Goal: Check status: Check status

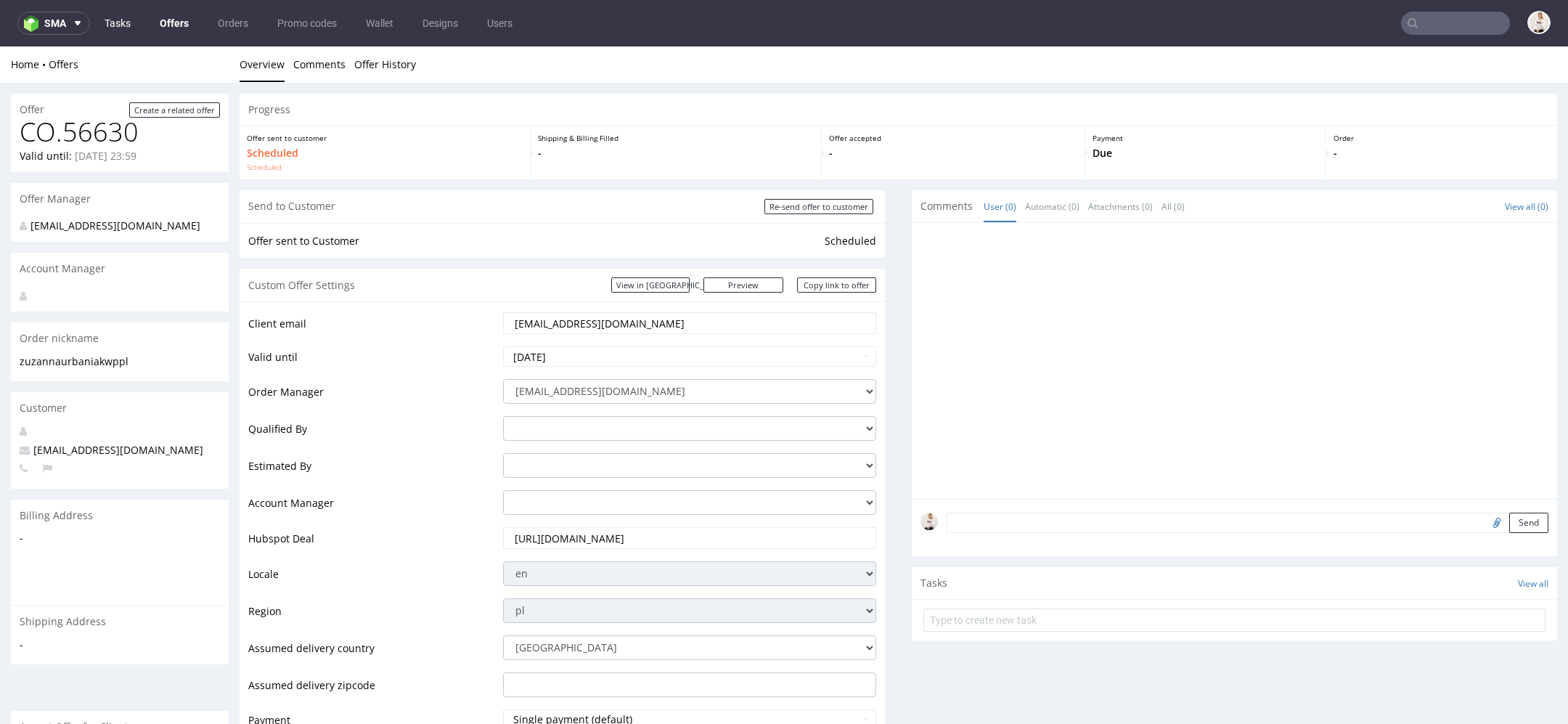
scroll to position [4, 0]
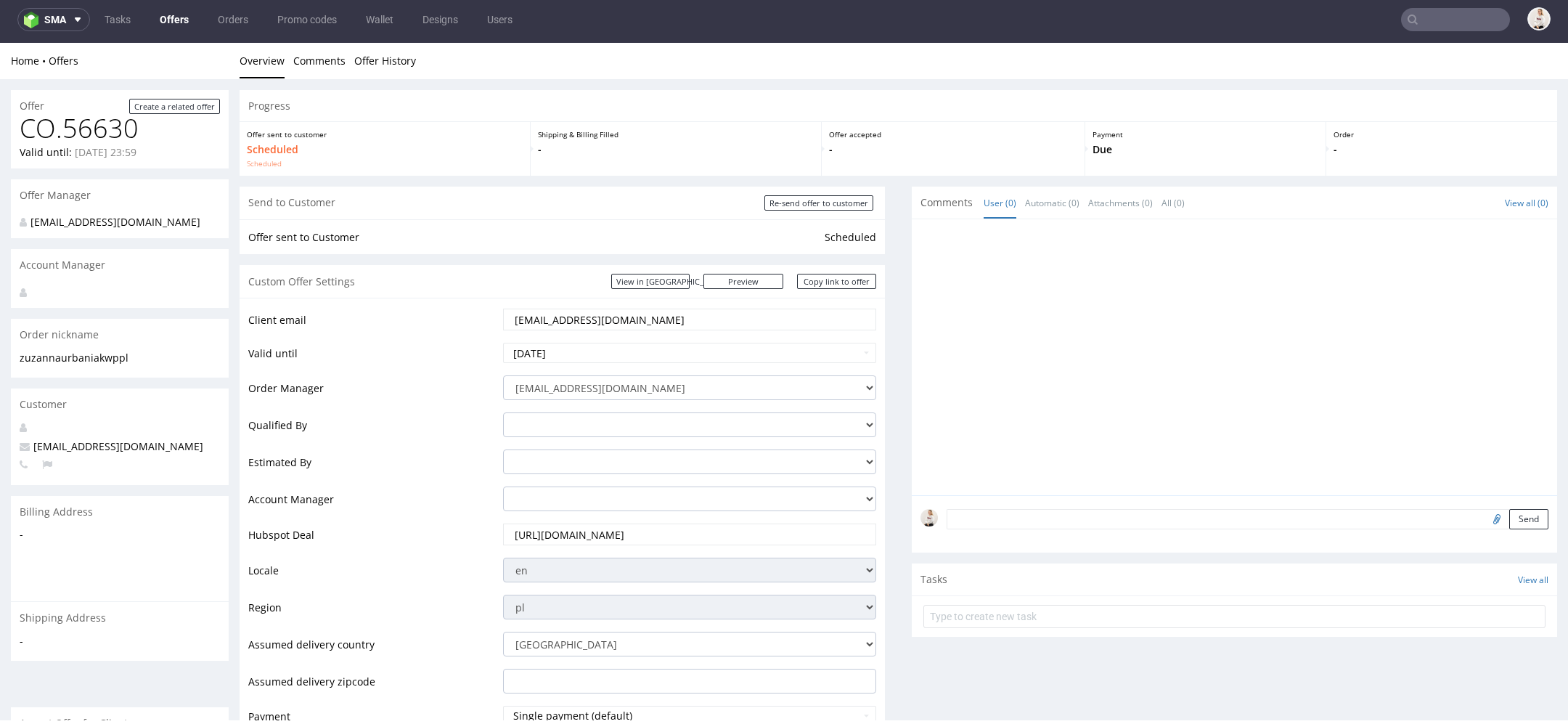
click at [177, 12] on link "Offers" at bounding box center [174, 20] width 47 height 23
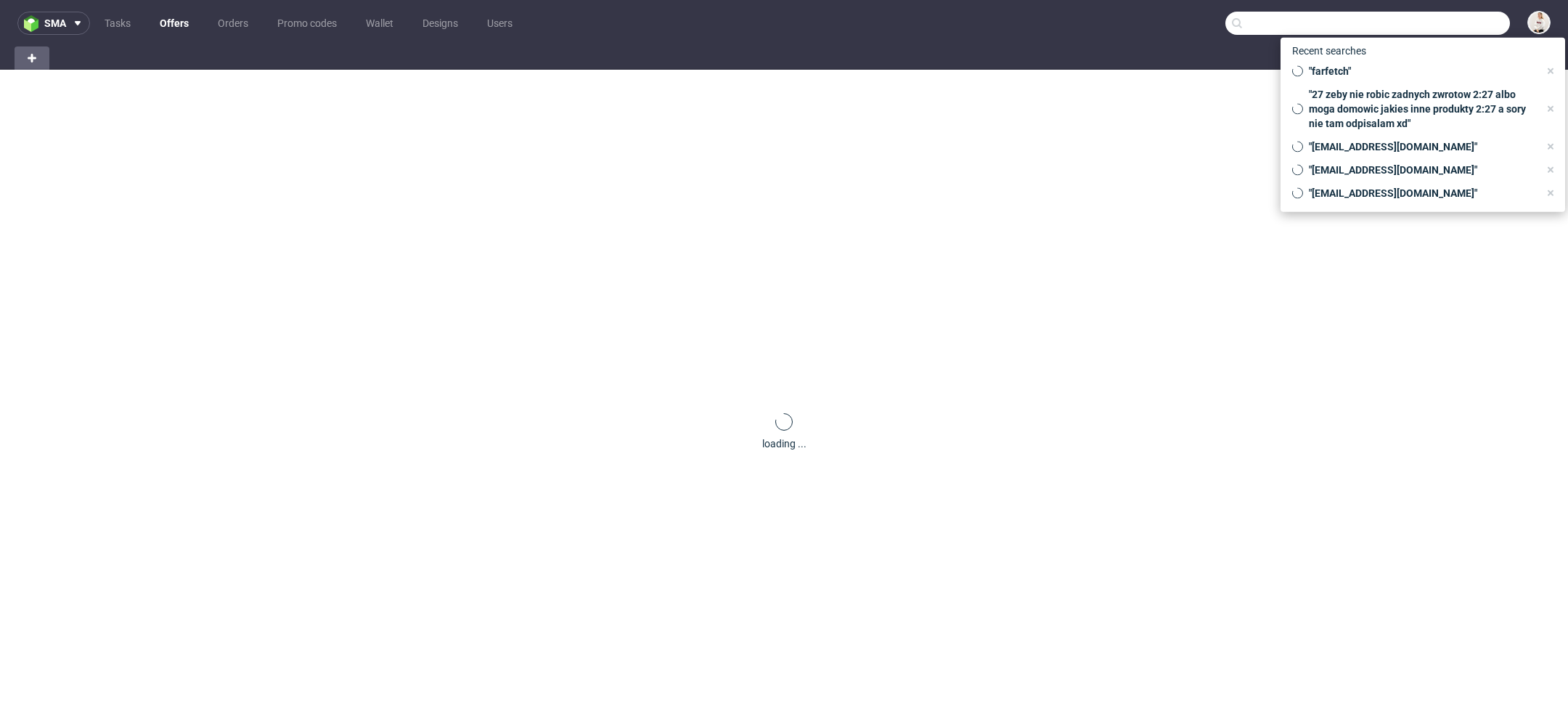
click at [1445, 16] on input "text" at bounding box center [1368, 23] width 284 height 23
paste input "R044861517"
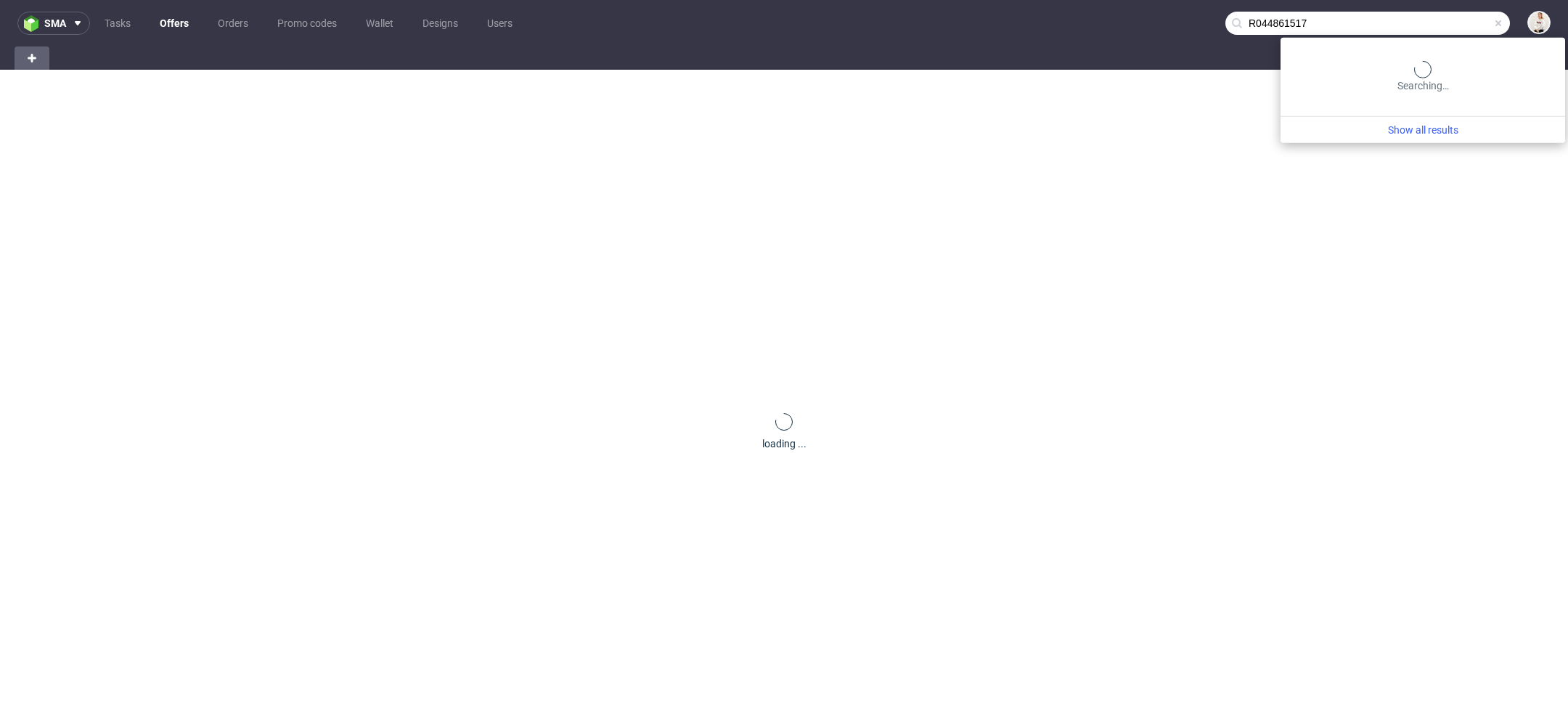
type input "R044861517"
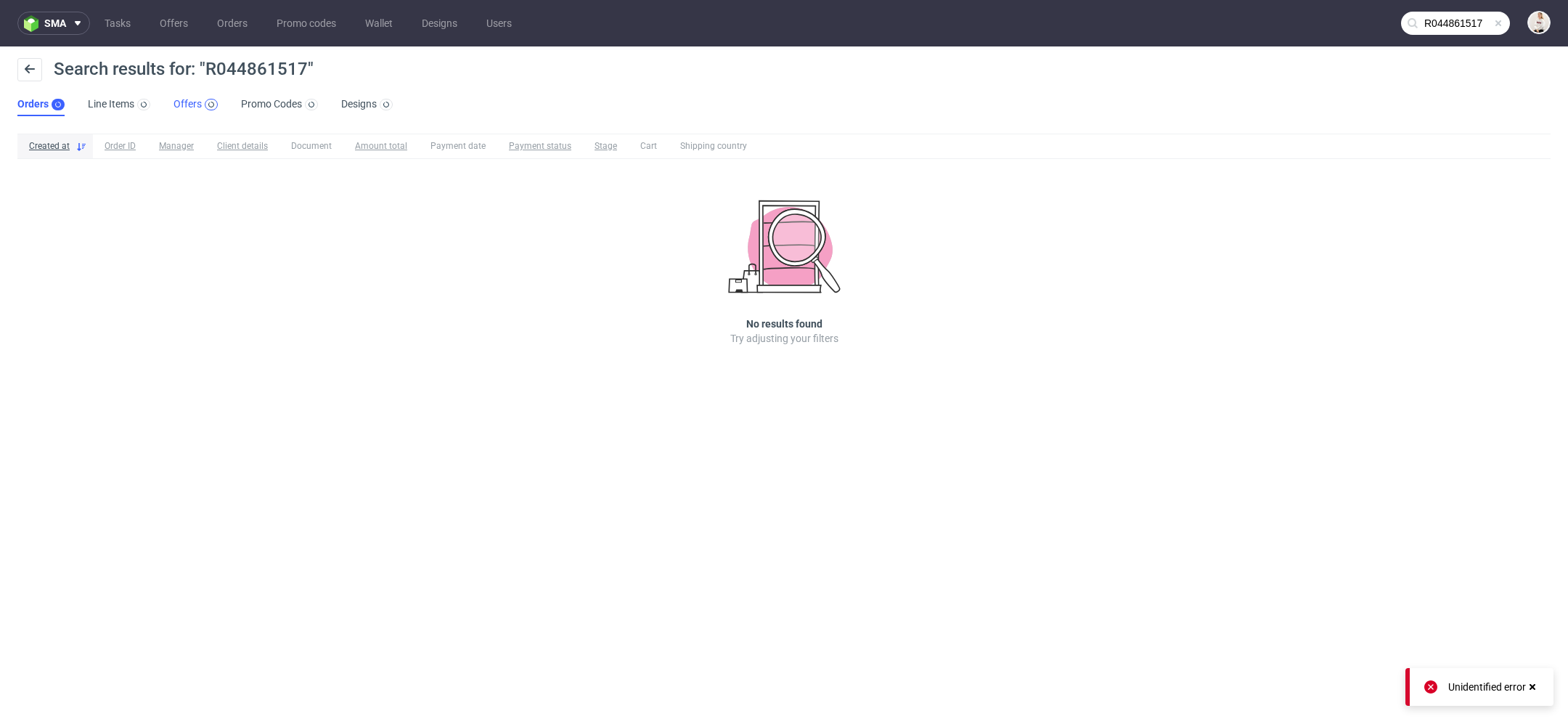
click at [204, 104] on div at bounding box center [211, 105] width 13 height 11
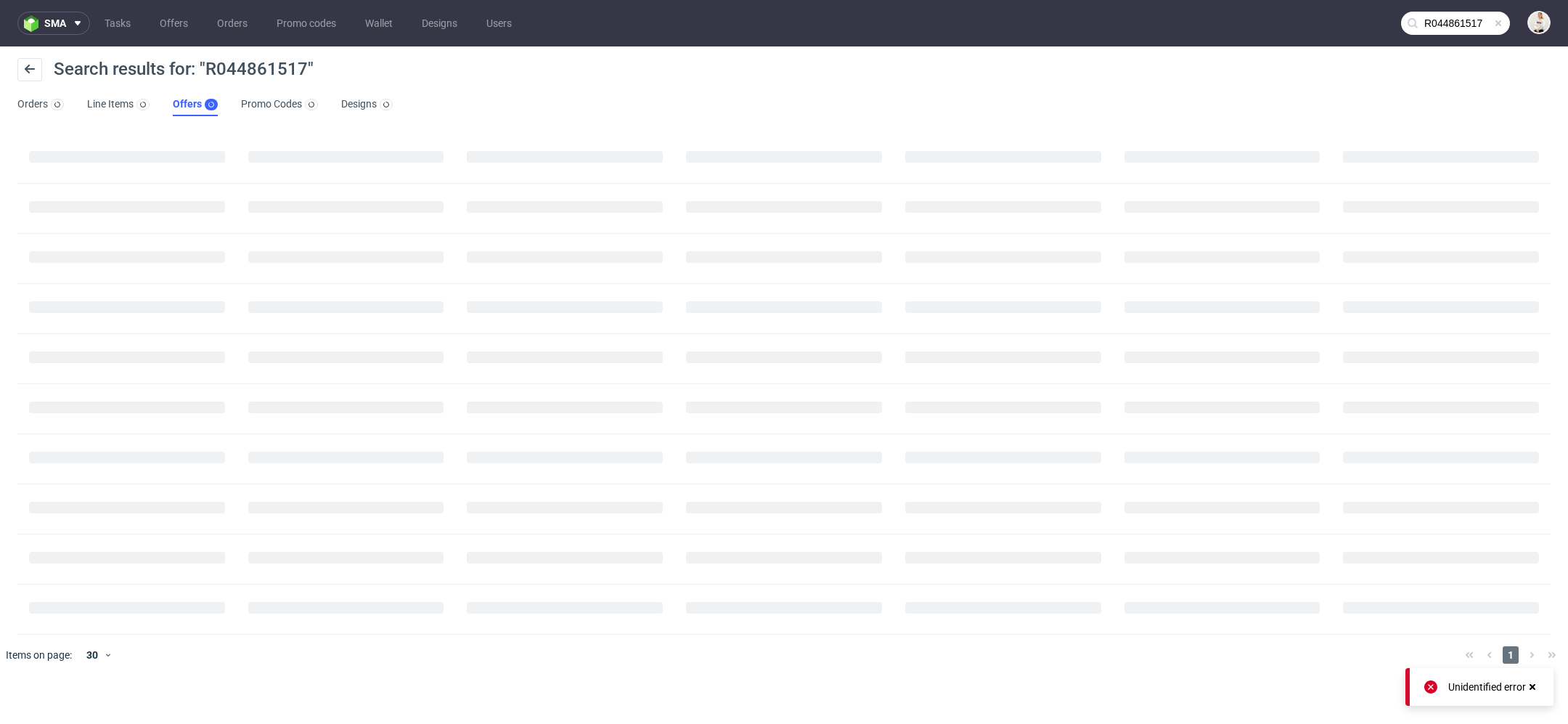
click at [1449, 20] on input "R044861517" at bounding box center [1455, 23] width 109 height 23
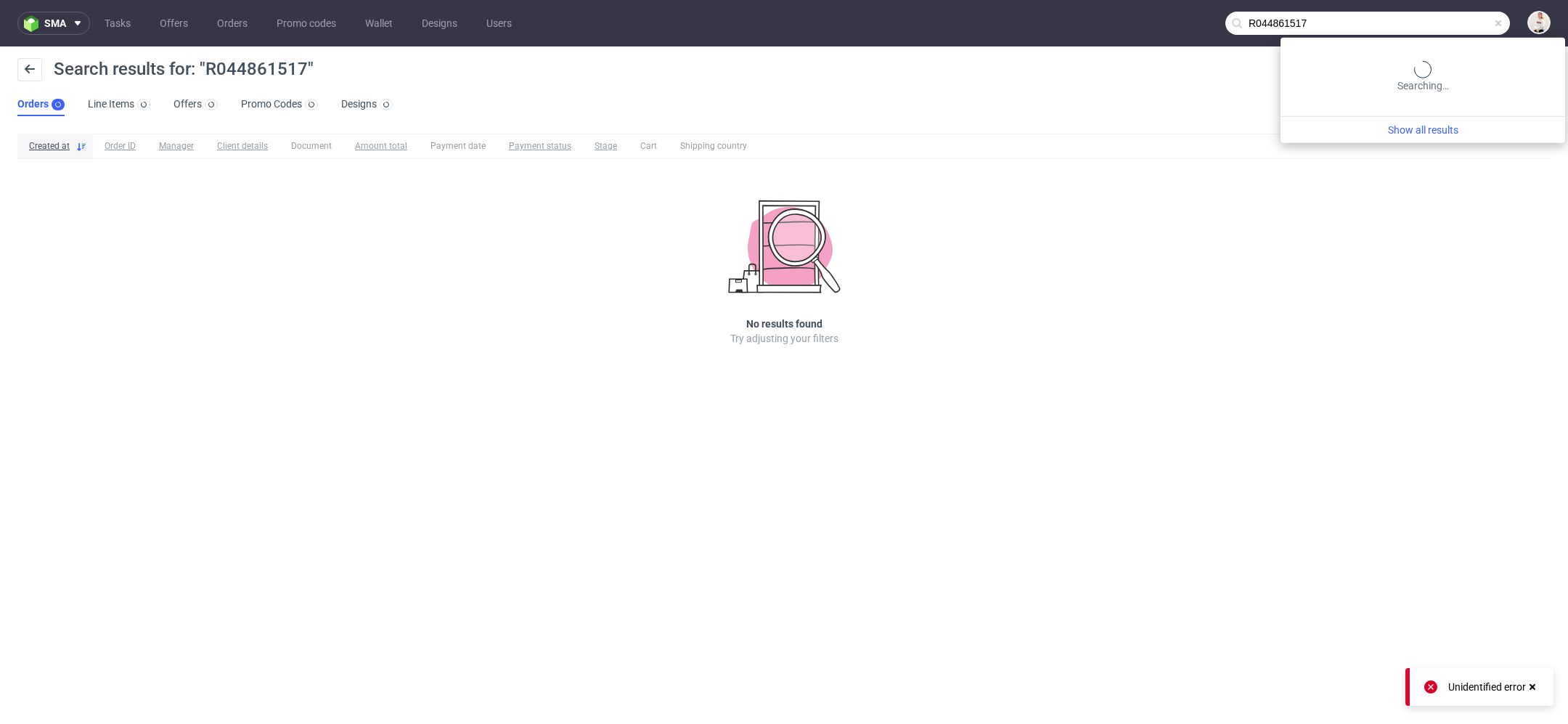
click at [1478, 20] on input "R044861517" at bounding box center [1368, 23] width 284 height 23
click at [1406, 29] on input "R044861517" at bounding box center [1368, 23] width 284 height 23
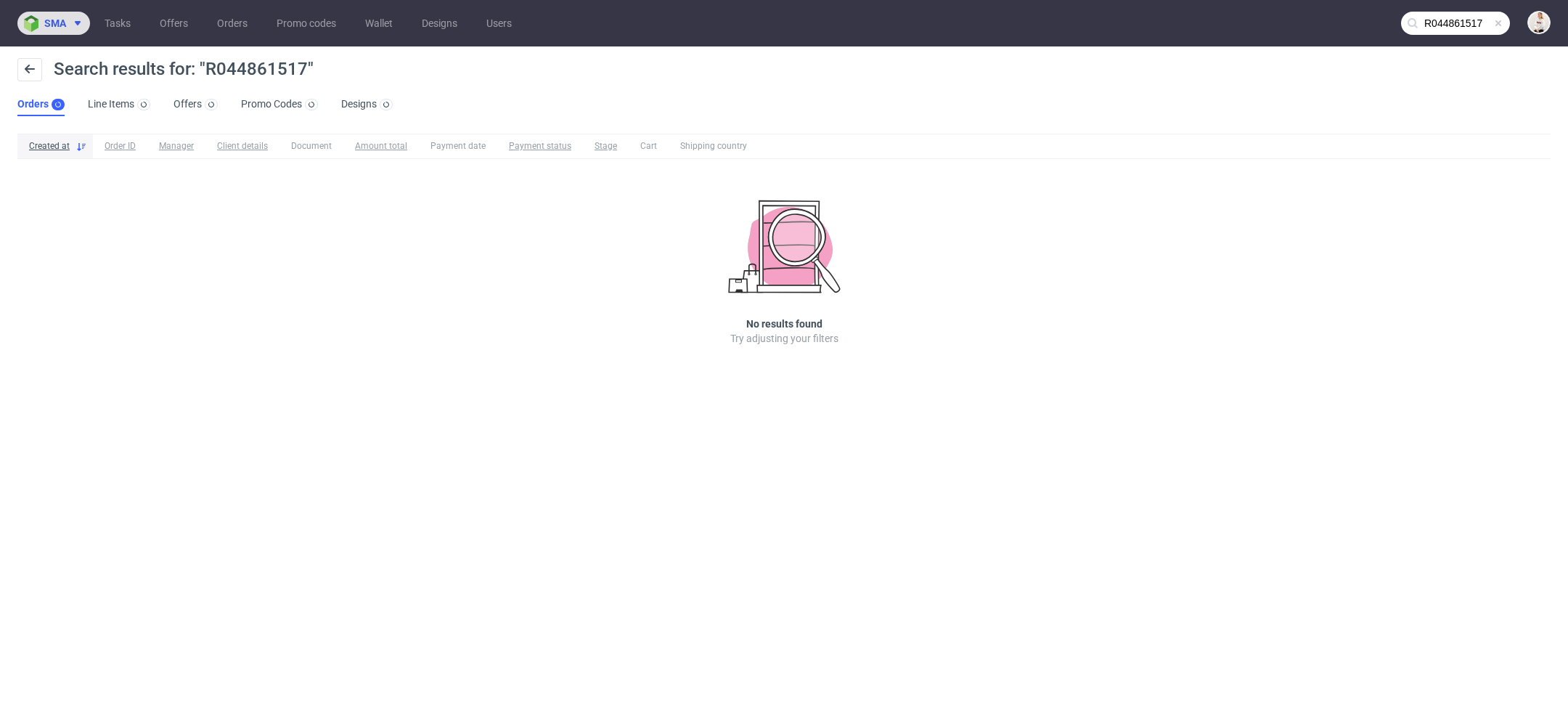
click at [79, 29] on button "sma" at bounding box center [53, 23] width 73 height 23
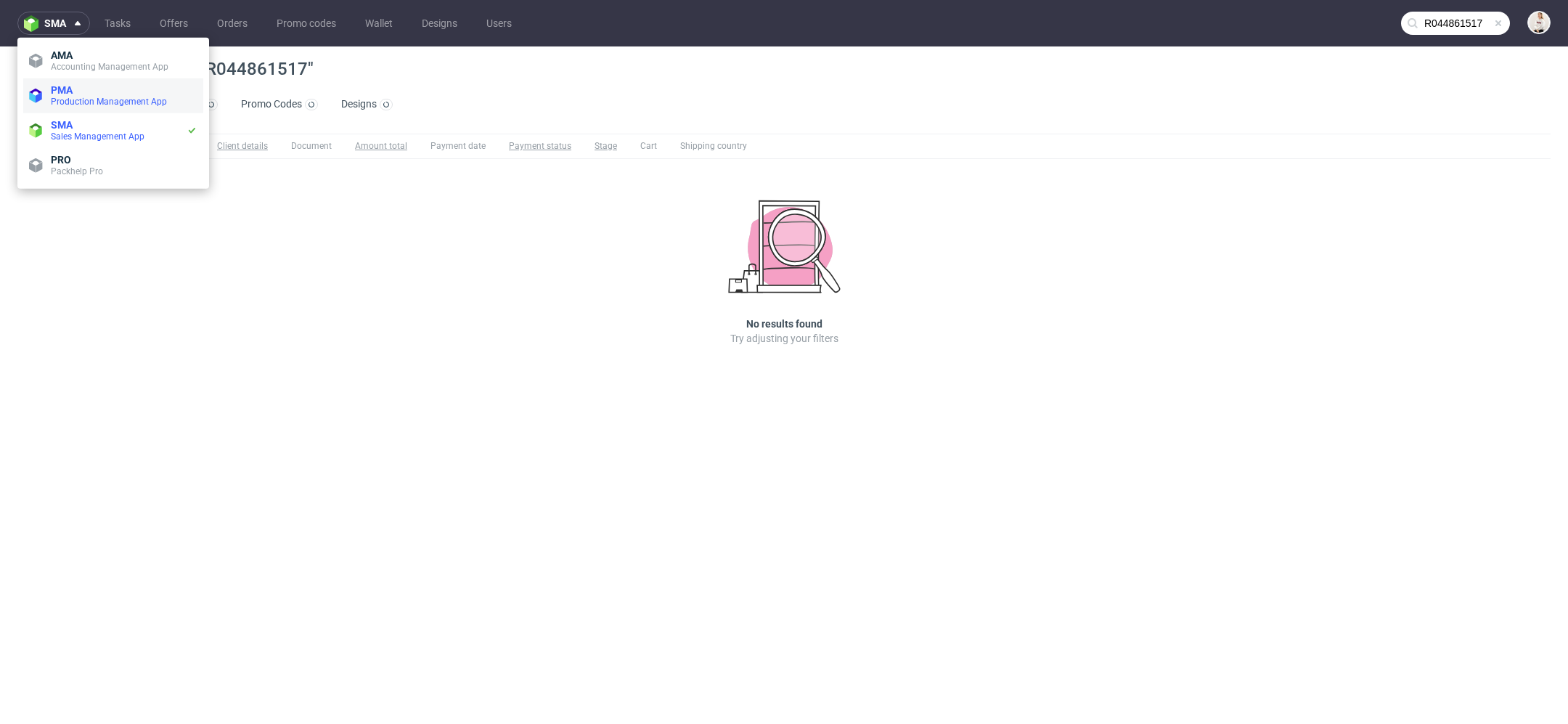
click at [109, 99] on span "Production Management App" at bounding box center [109, 101] width 116 height 10
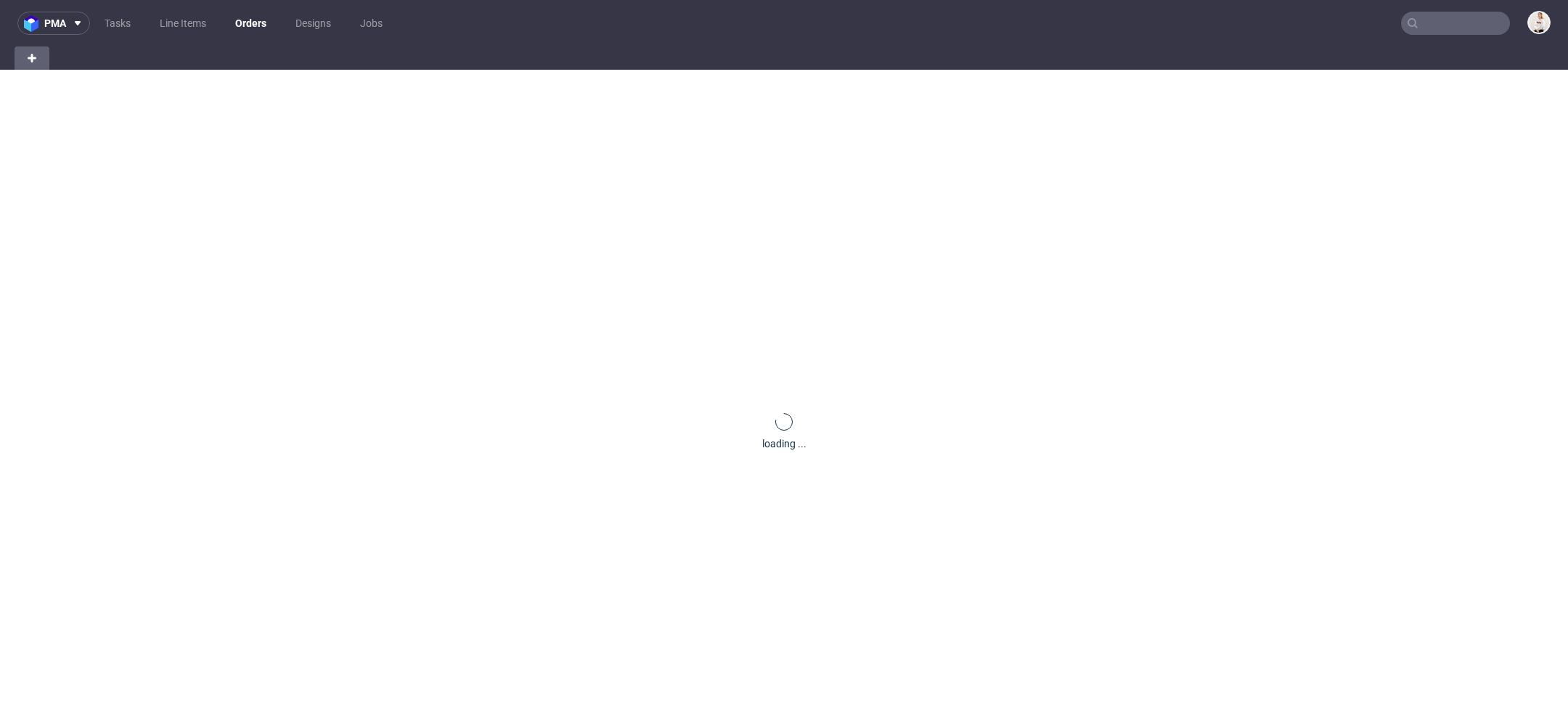
click at [1427, 34] on input "text" at bounding box center [1455, 23] width 109 height 23
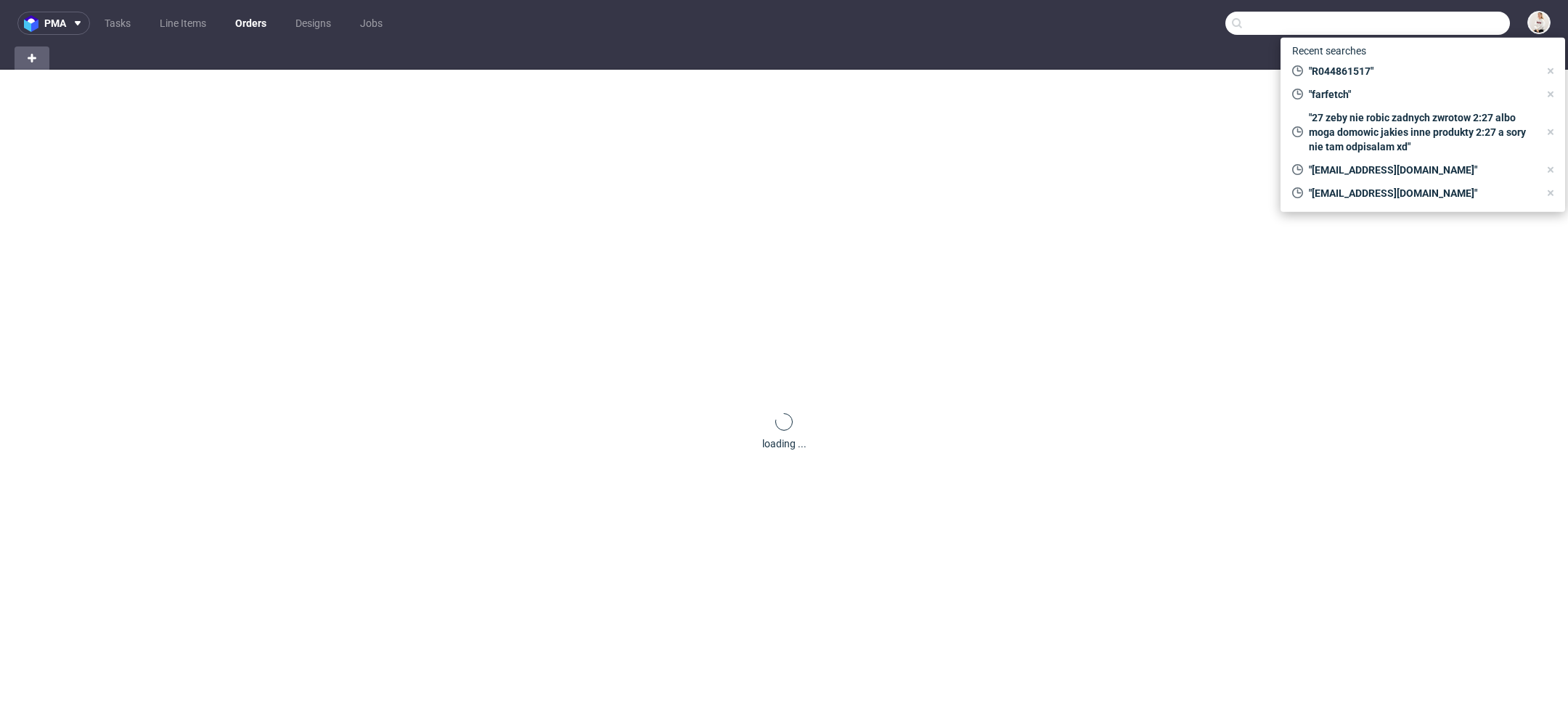
paste input "R044861517"
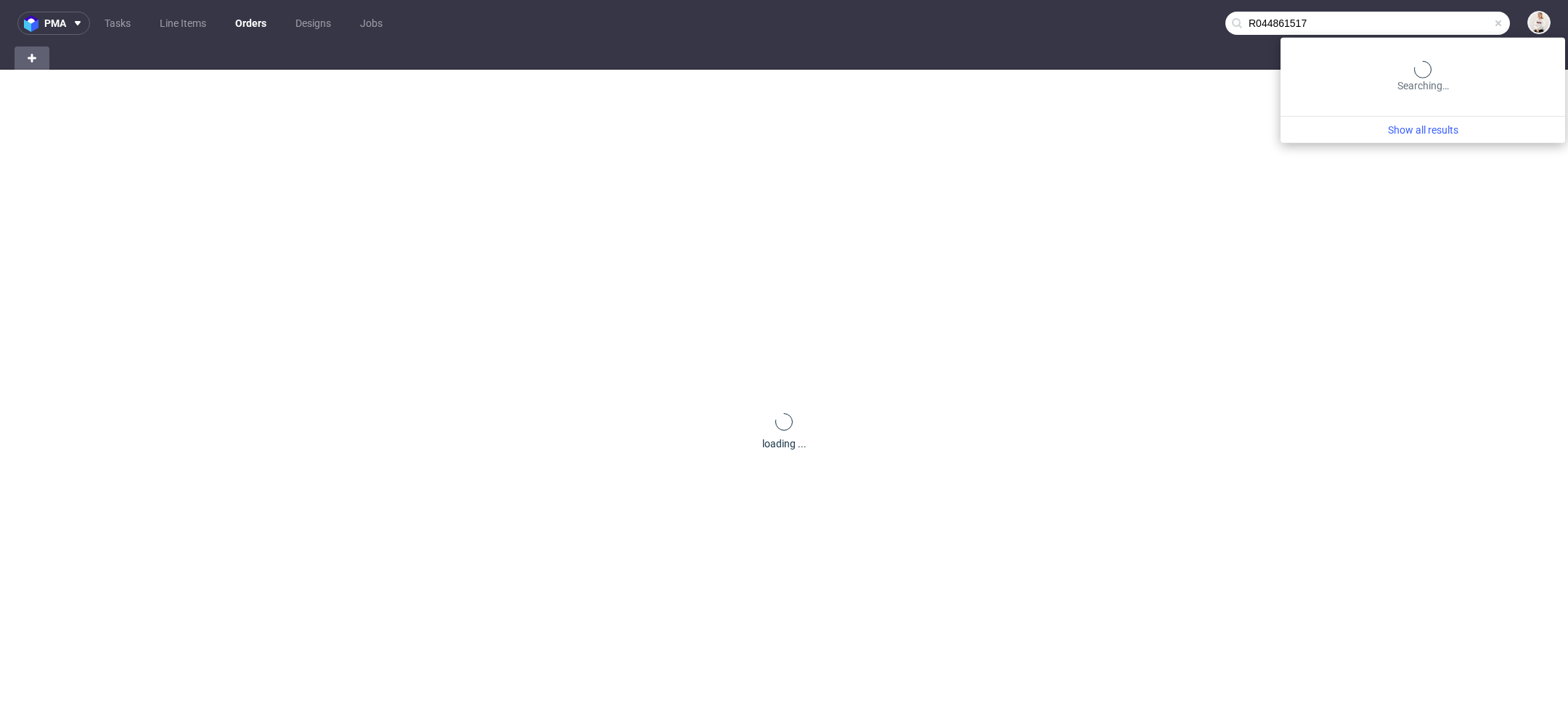
type input "R044861517"
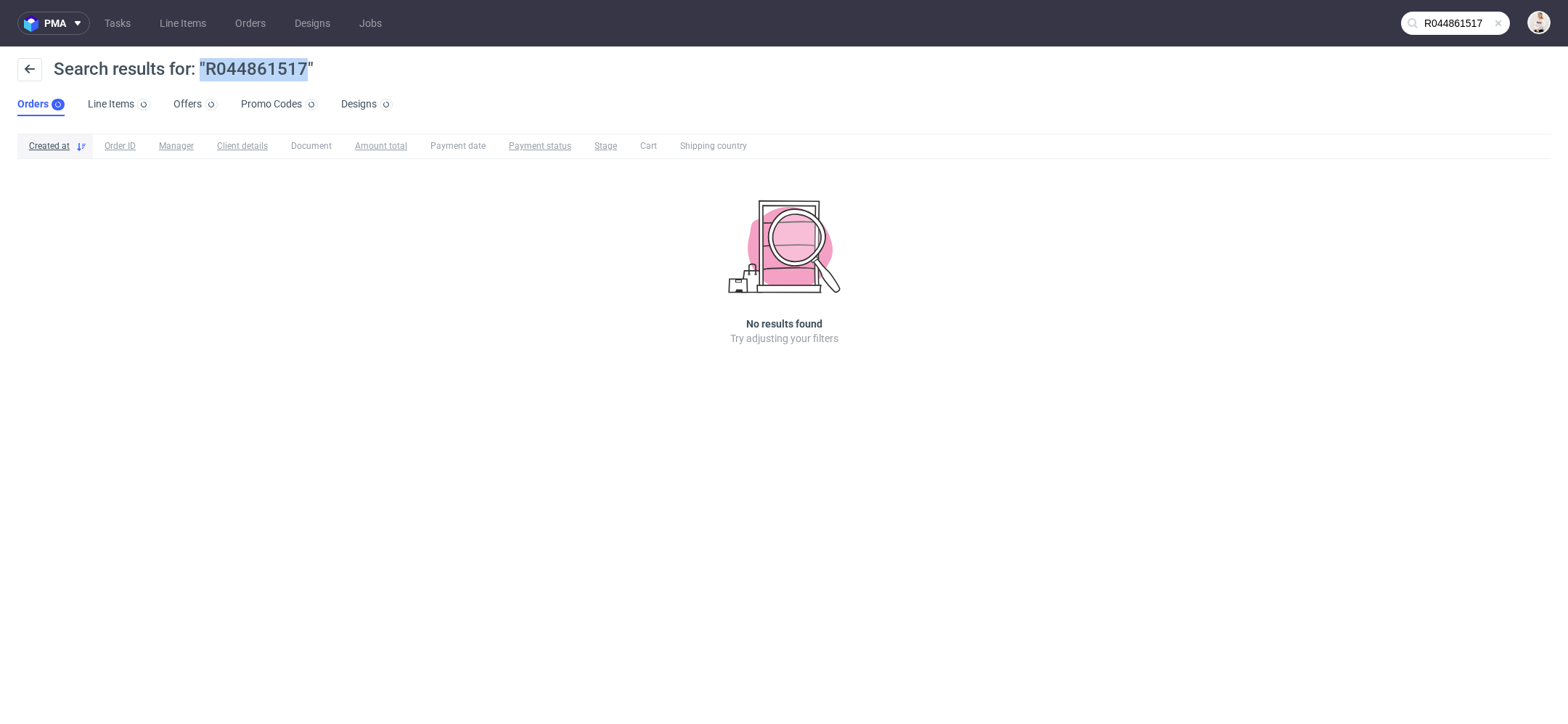
drag, startPoint x: 307, startPoint y: 64, endPoint x: 208, endPoint y: 70, distance: 99.2
click at [207, 70] on span "Search results for: "R044861517"" at bounding box center [184, 69] width 260 height 20
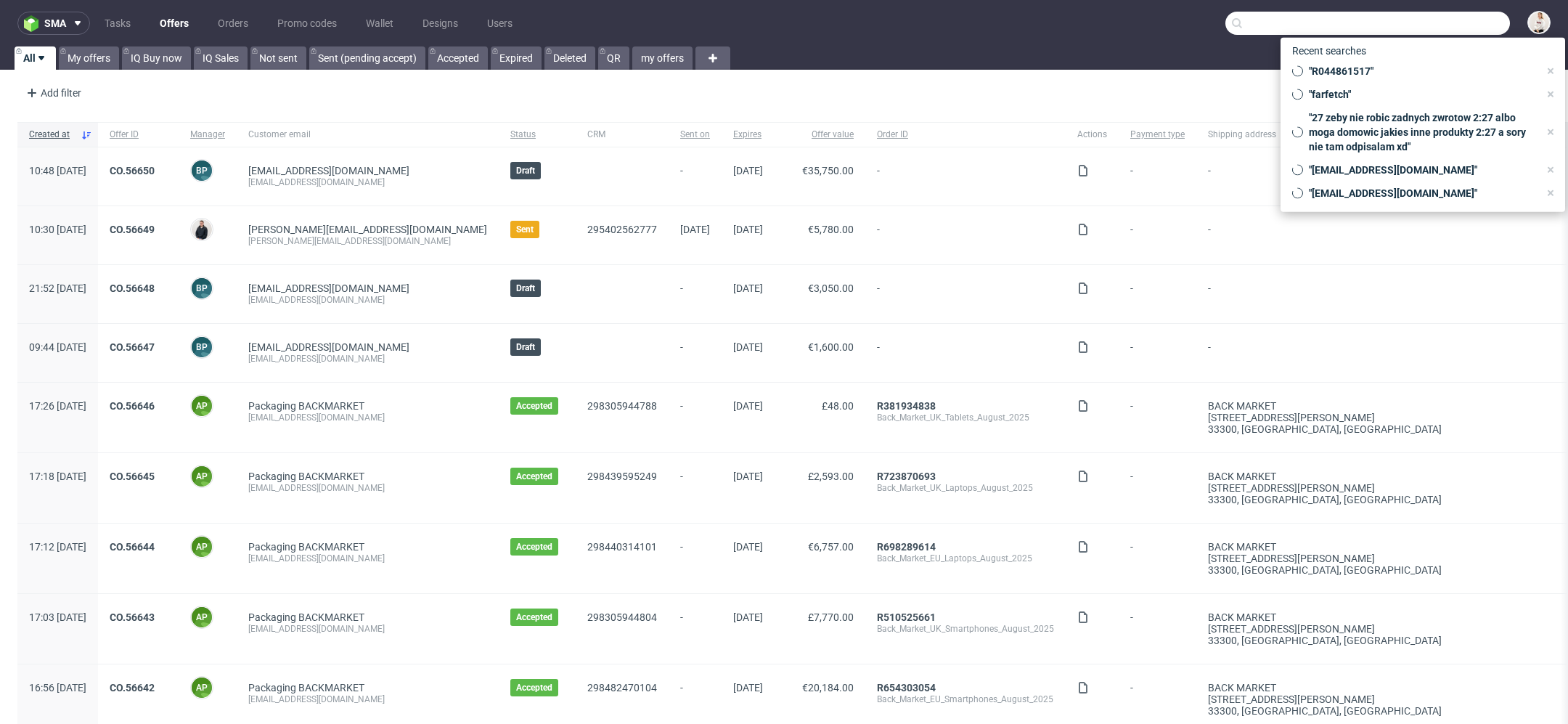
click at [1432, 14] on input "text" at bounding box center [1368, 23] width 284 height 23
paste input "[EMAIL_ADDRESS][DOMAIN_NAME]"
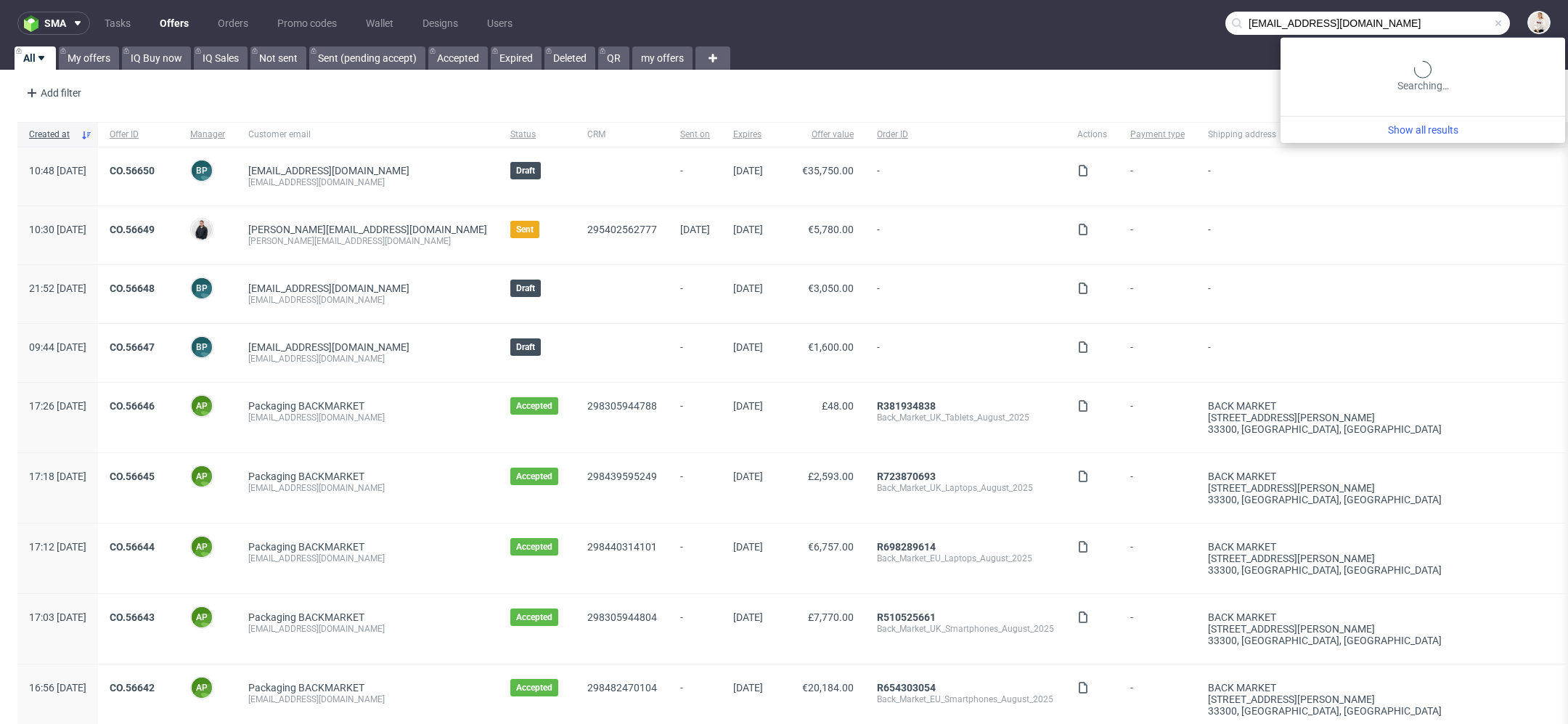
type input "[EMAIL_ADDRESS][DOMAIN_NAME]"
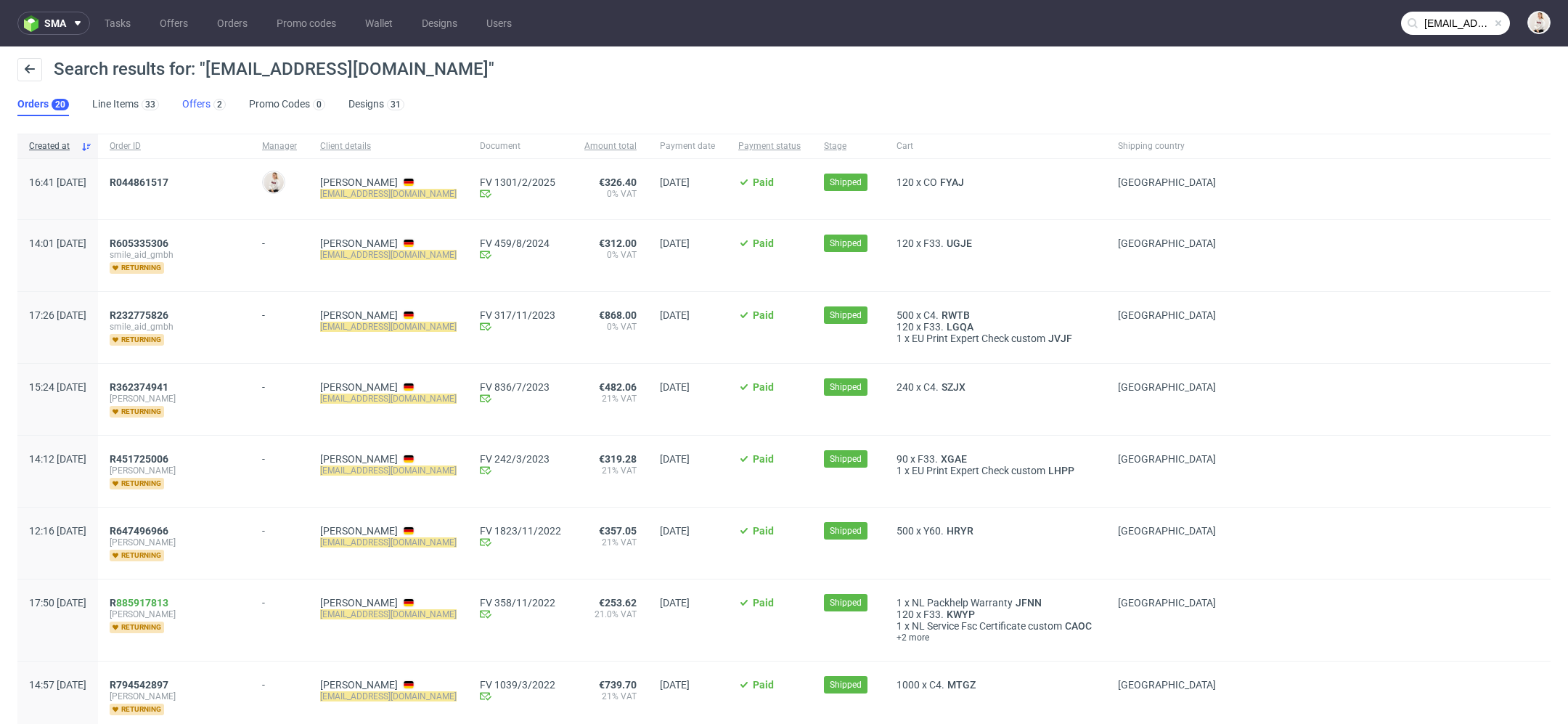
click at [202, 104] on link "Offers 2" at bounding box center [204, 105] width 43 height 23
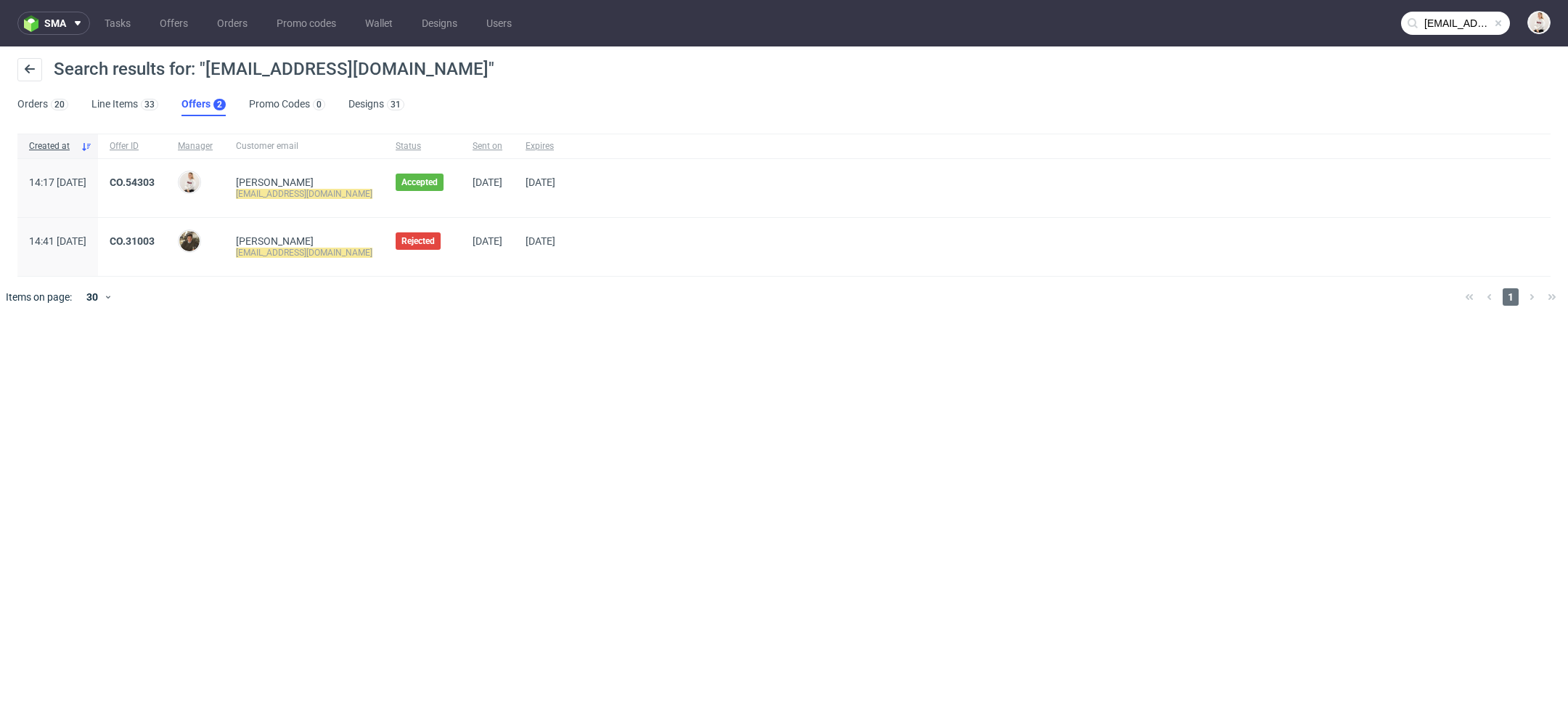
click at [166, 171] on div "CO.54303" at bounding box center [132, 187] width 68 height 58
click at [155, 178] on link "CO.54303" at bounding box center [132, 182] width 45 height 11
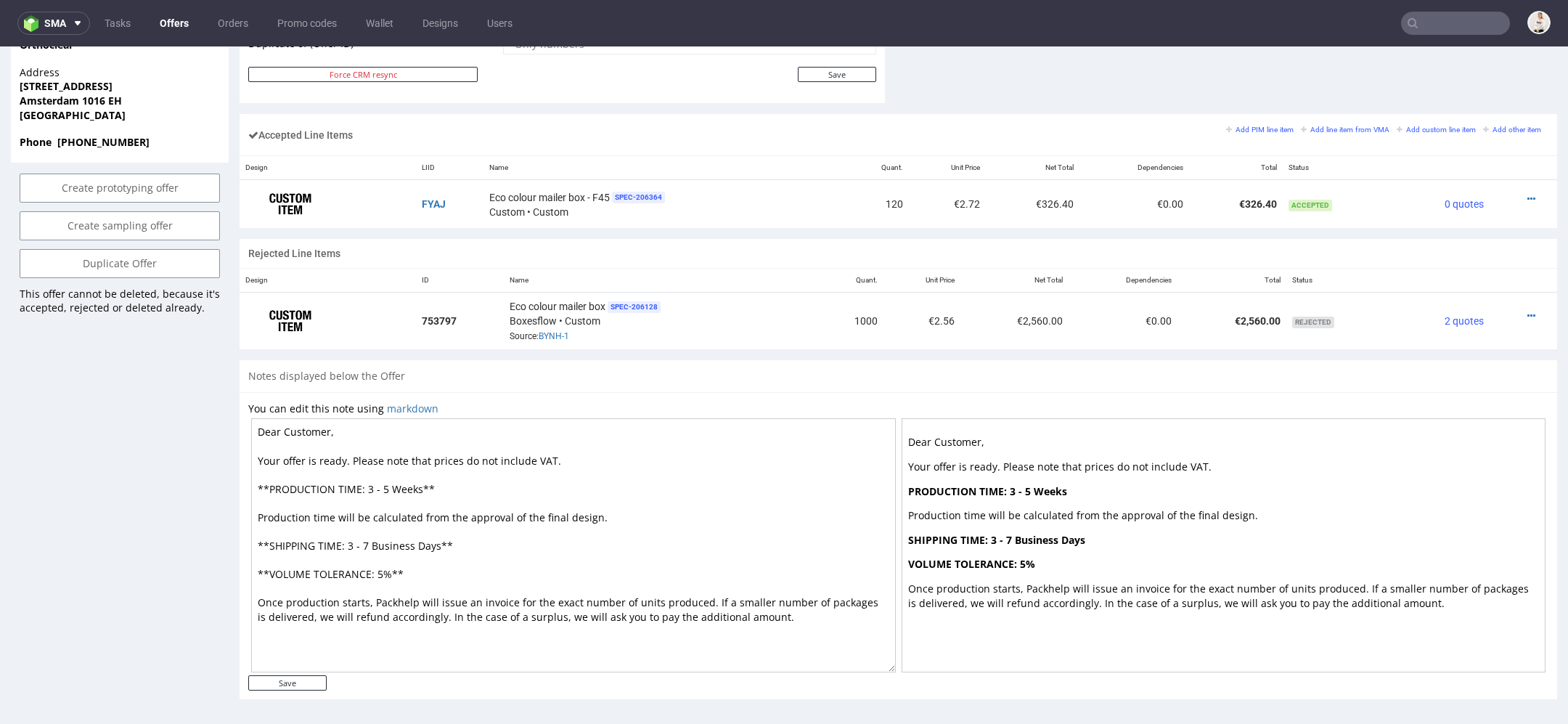
scroll to position [791, 0]
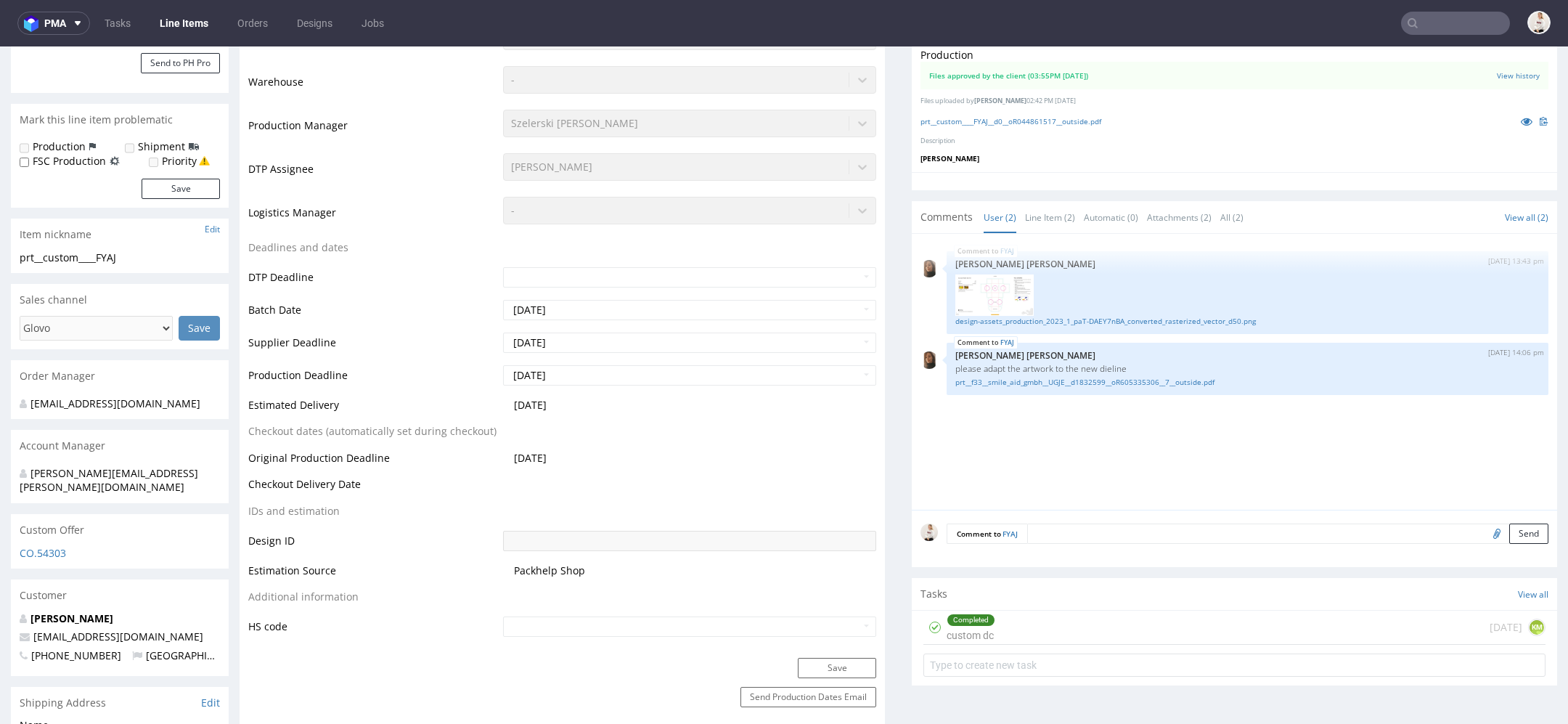
scroll to position [79, 0]
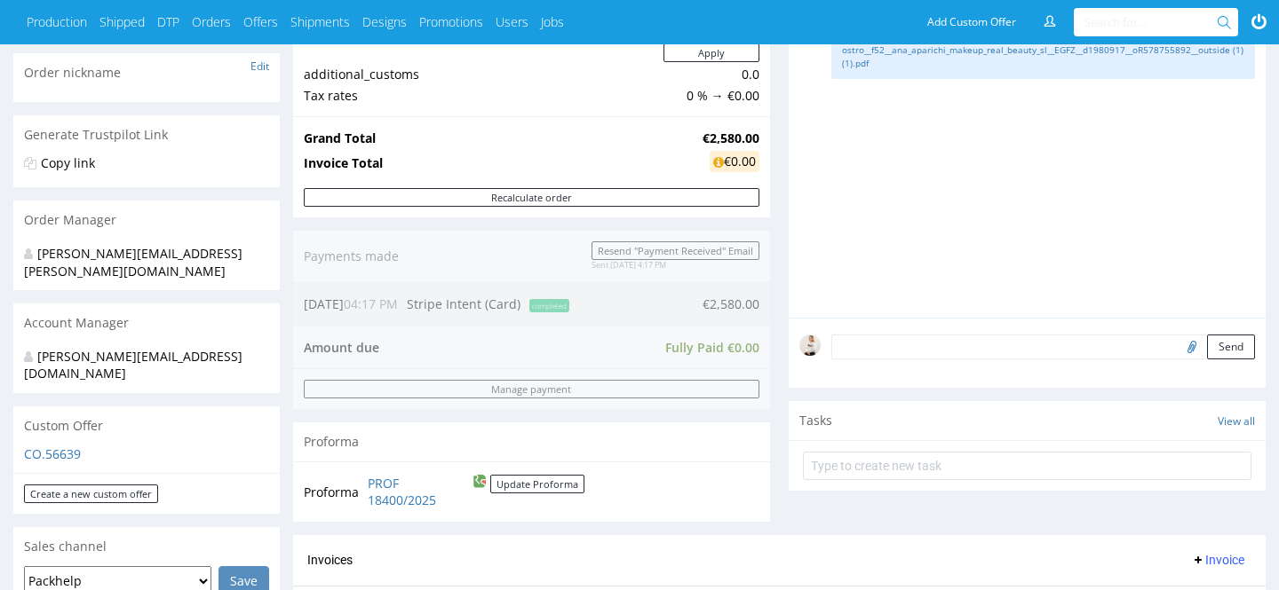
scroll to position [299, 0]
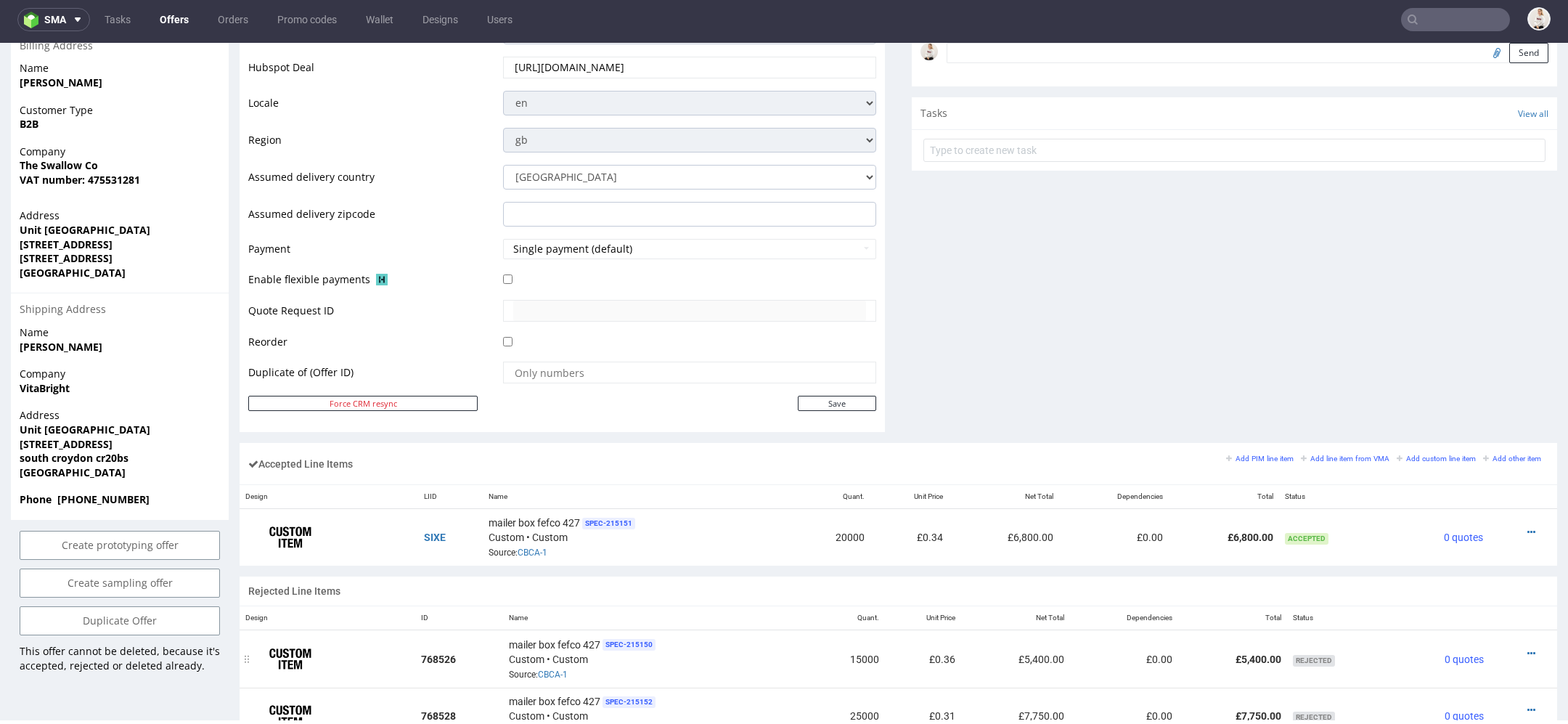
scroll to position [61, 0]
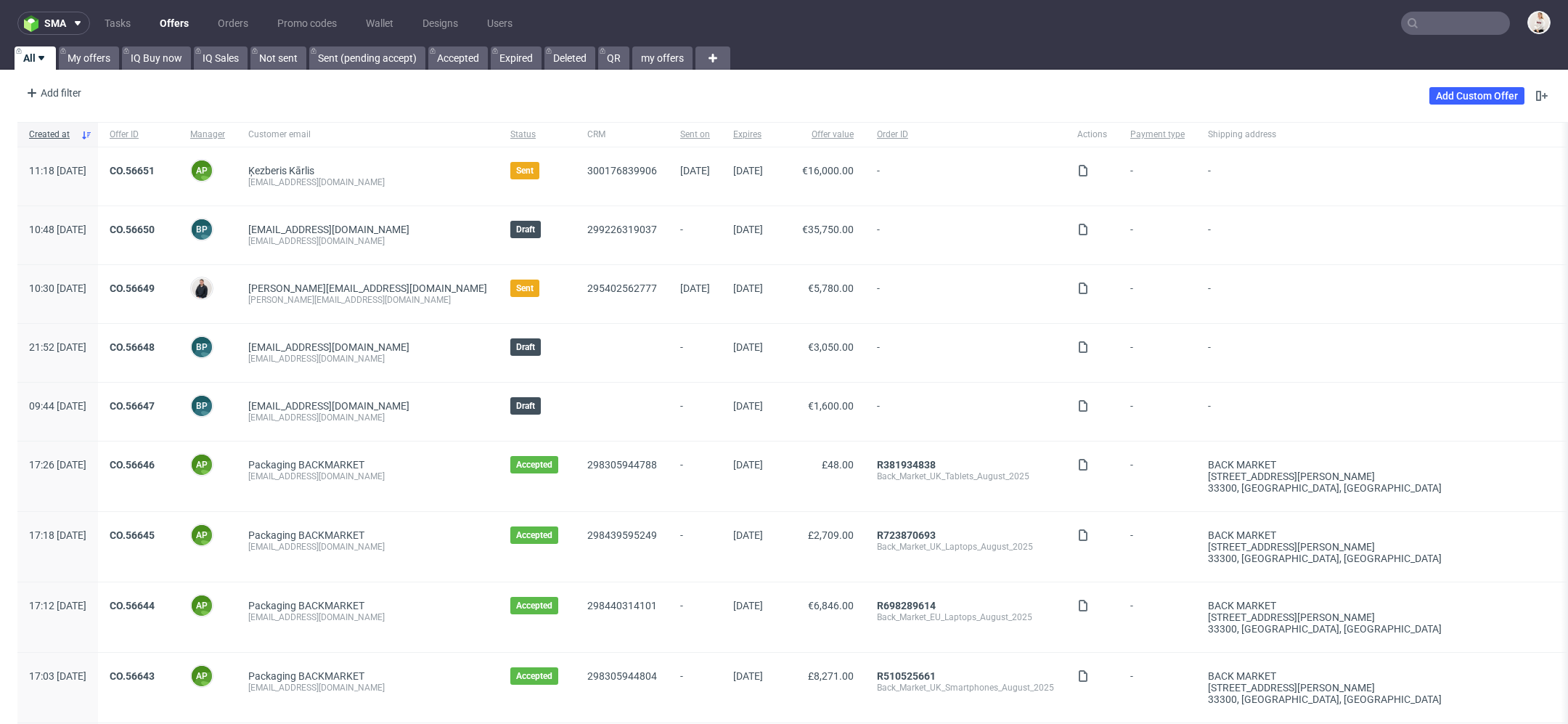
click at [1456, 13] on input "text" at bounding box center [1455, 23] width 109 height 23
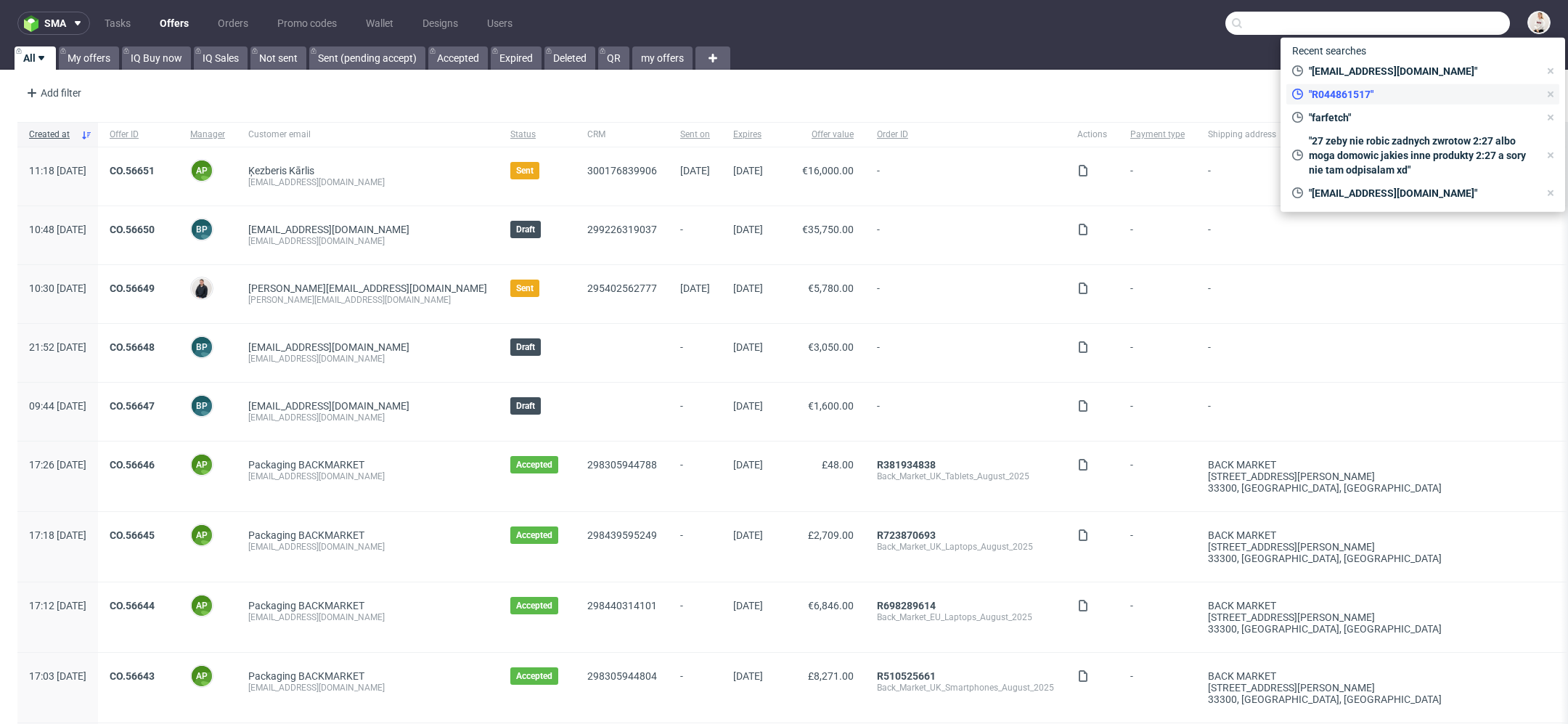
click at [1342, 95] on span ""R044861517"" at bounding box center [1421, 95] width 236 height 15
type input "R044861517"
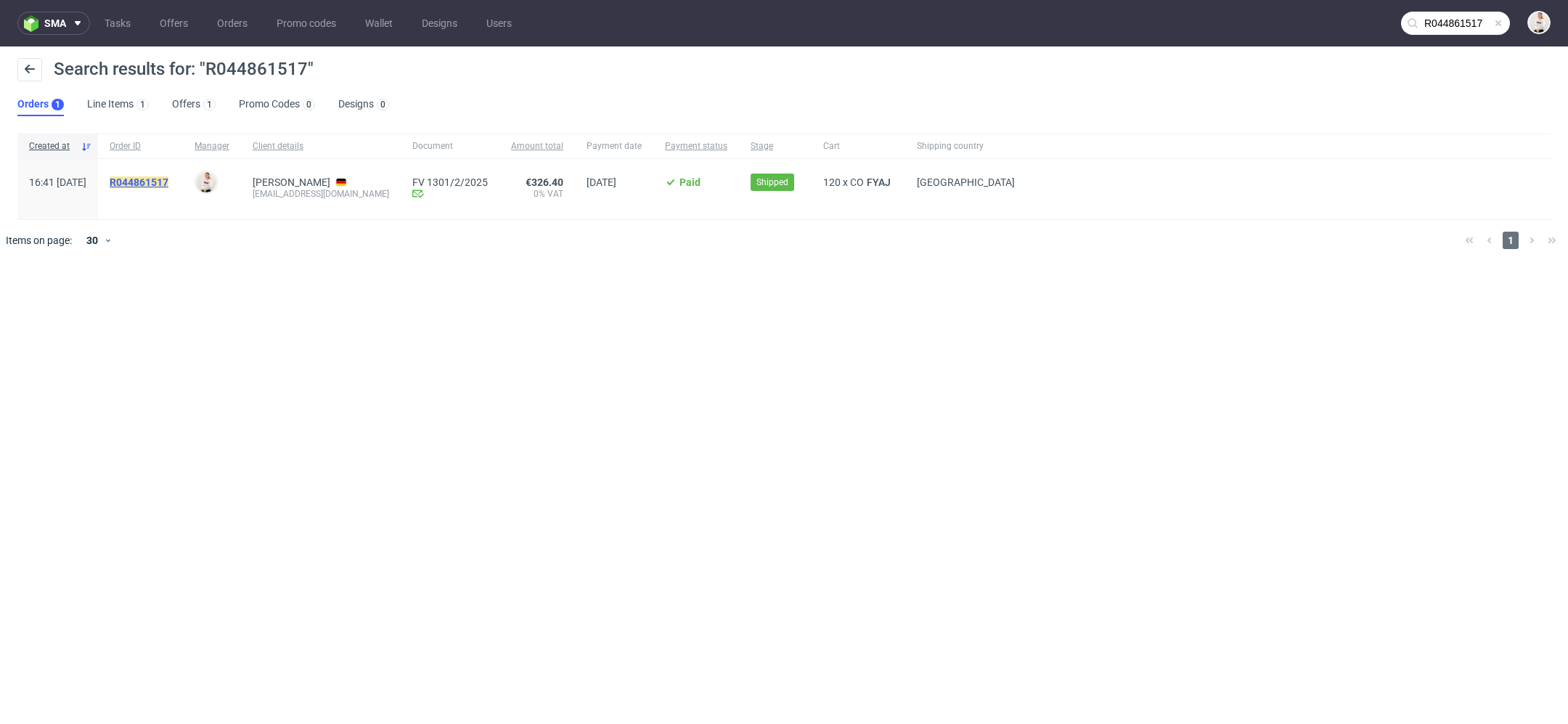
click at [156, 187] on mark "R044861517" at bounding box center [139, 182] width 59 height 11
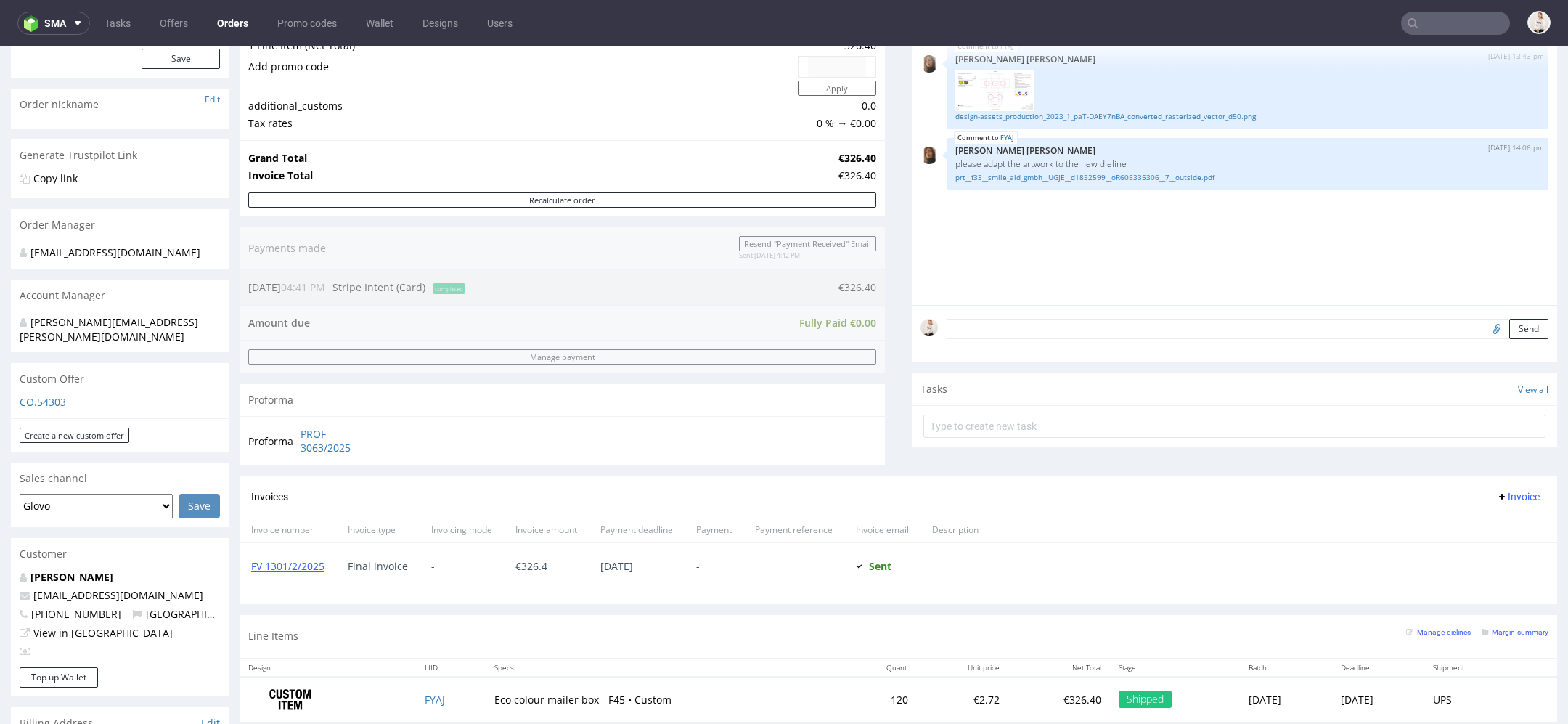
scroll to position [186, 0]
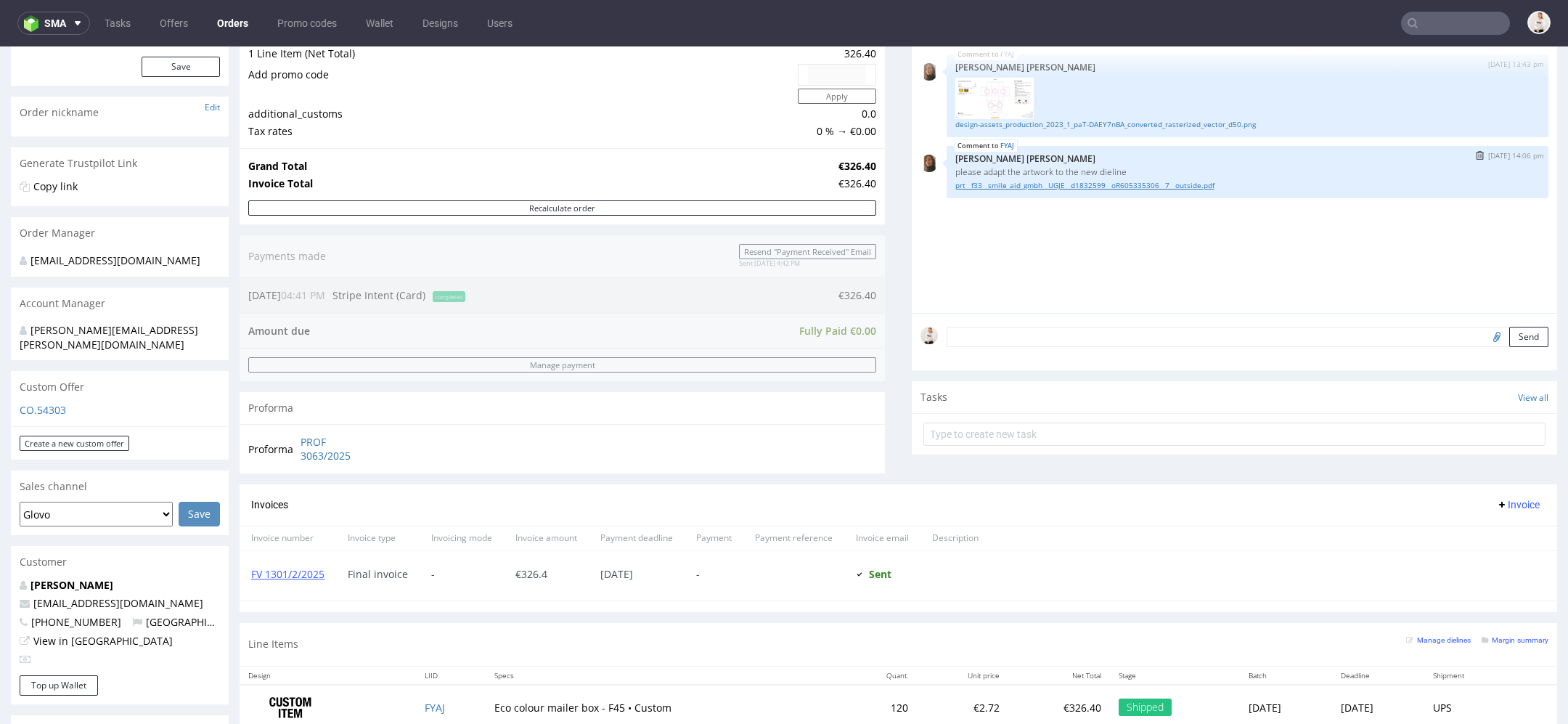
click at [1039, 182] on link "prt__f33__smile_aid_gmbh__UGJE__d1832599__oR605335306__7__outside.pdf" at bounding box center [1247, 185] width 585 height 11
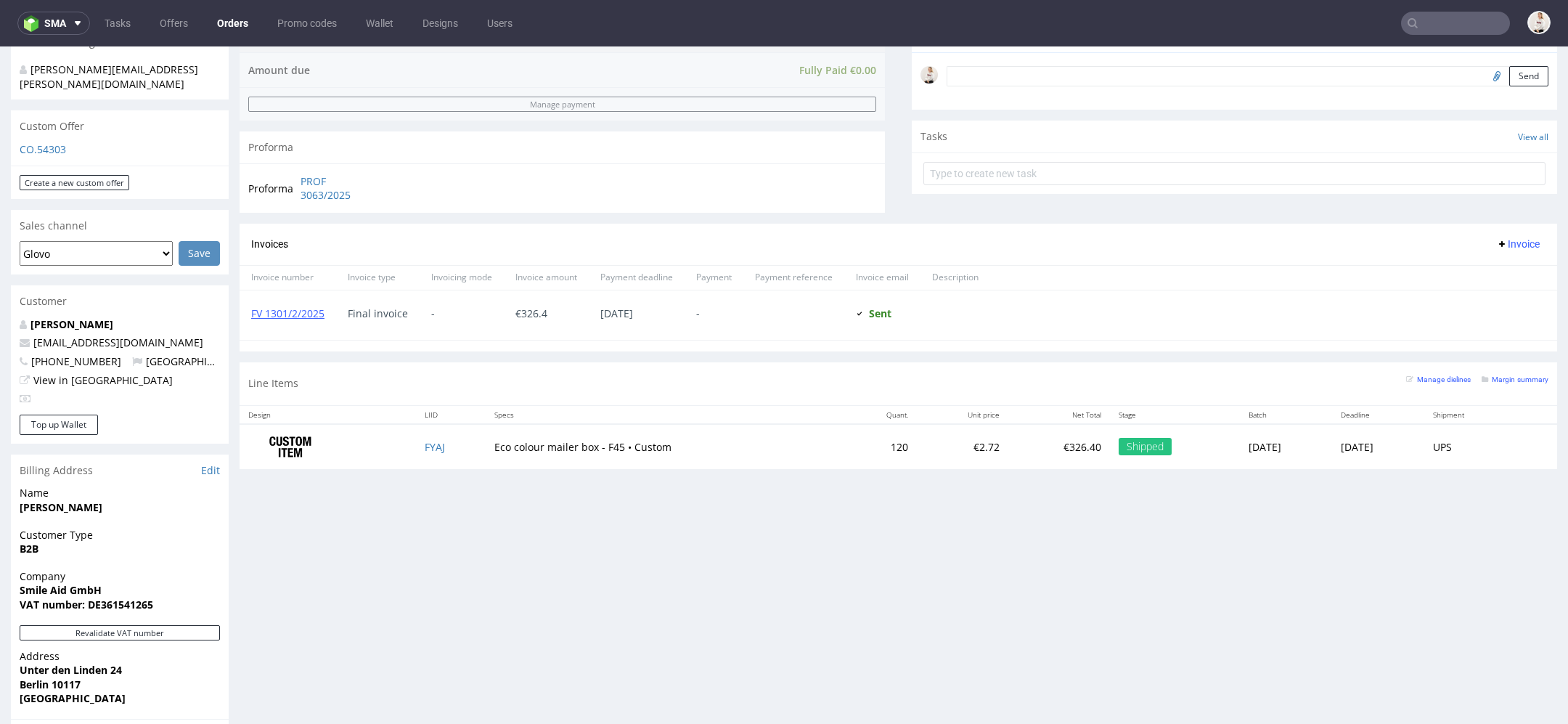
scroll to position [488, 0]
